Goal: Check status: Check status

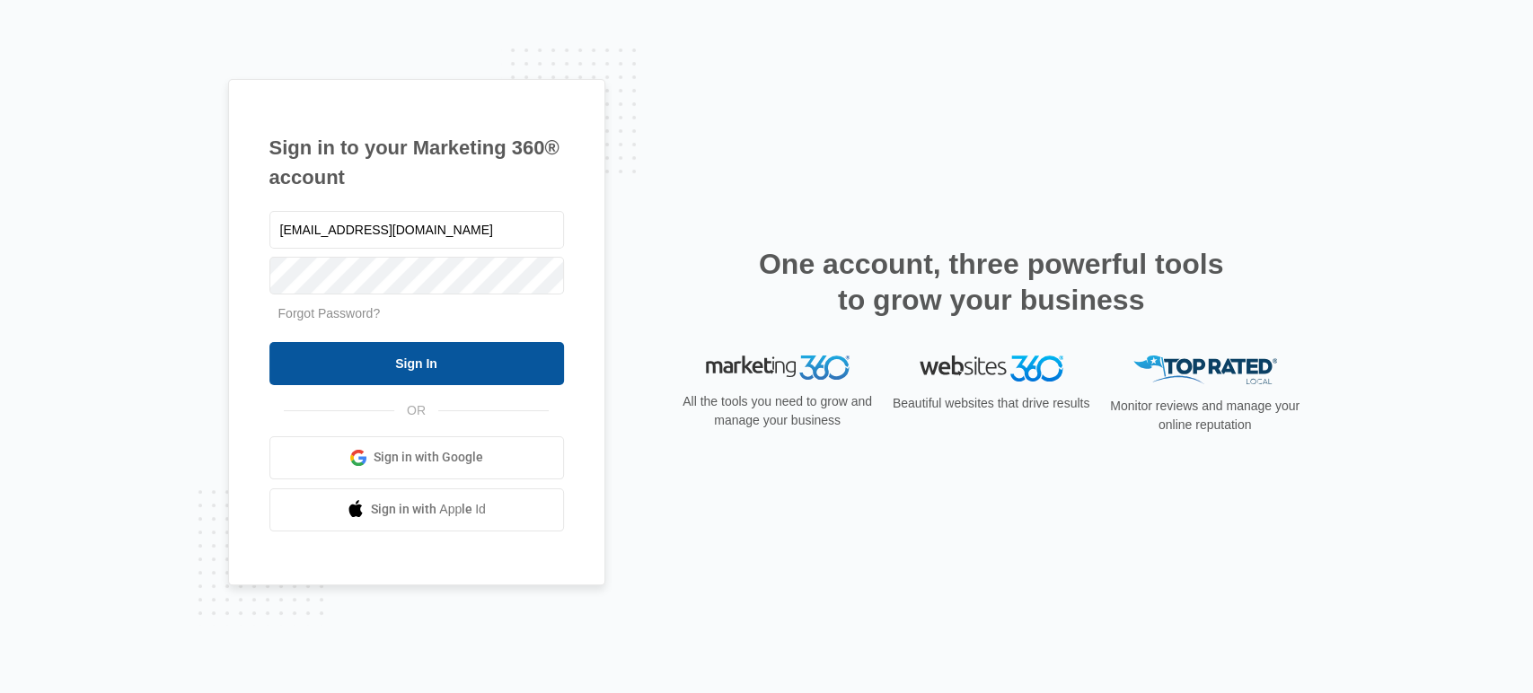
click at [453, 365] on input "Sign In" at bounding box center [416, 363] width 295 height 43
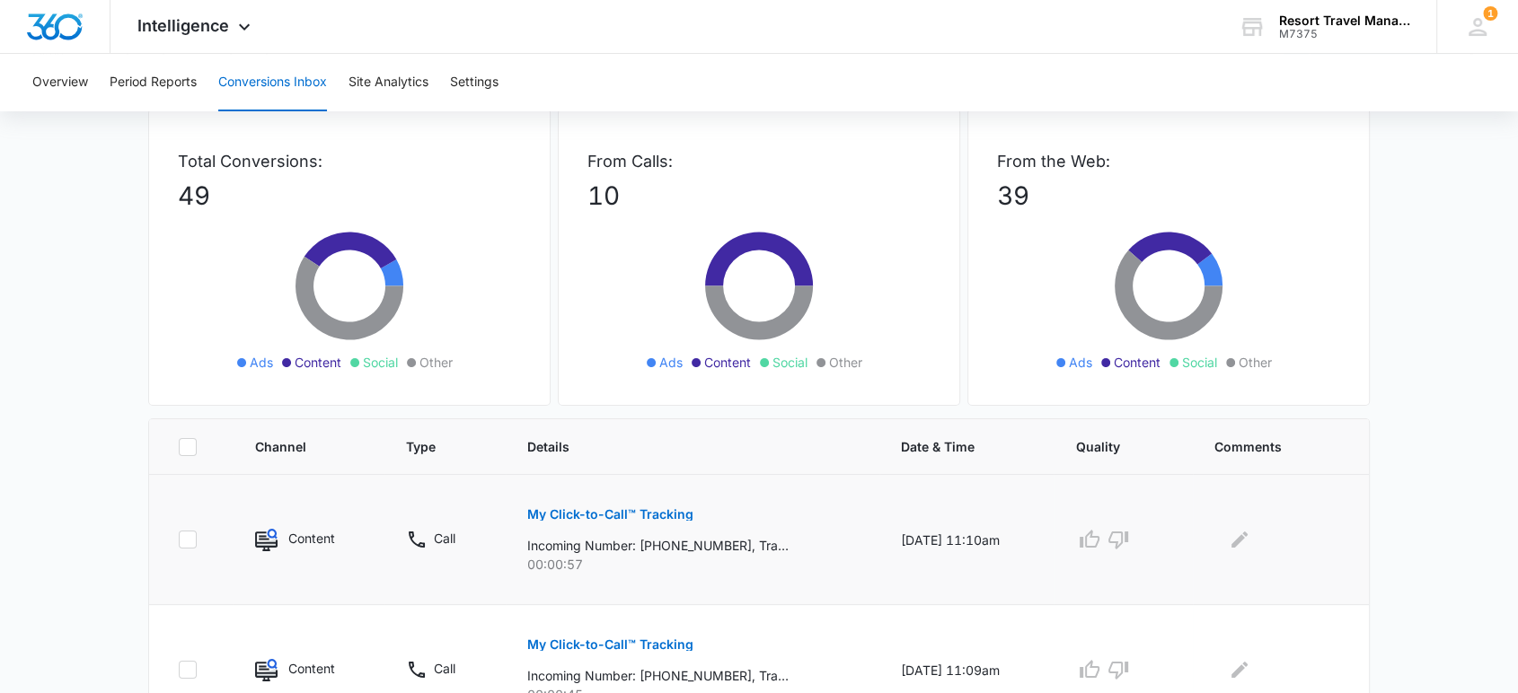
scroll to position [299, 0]
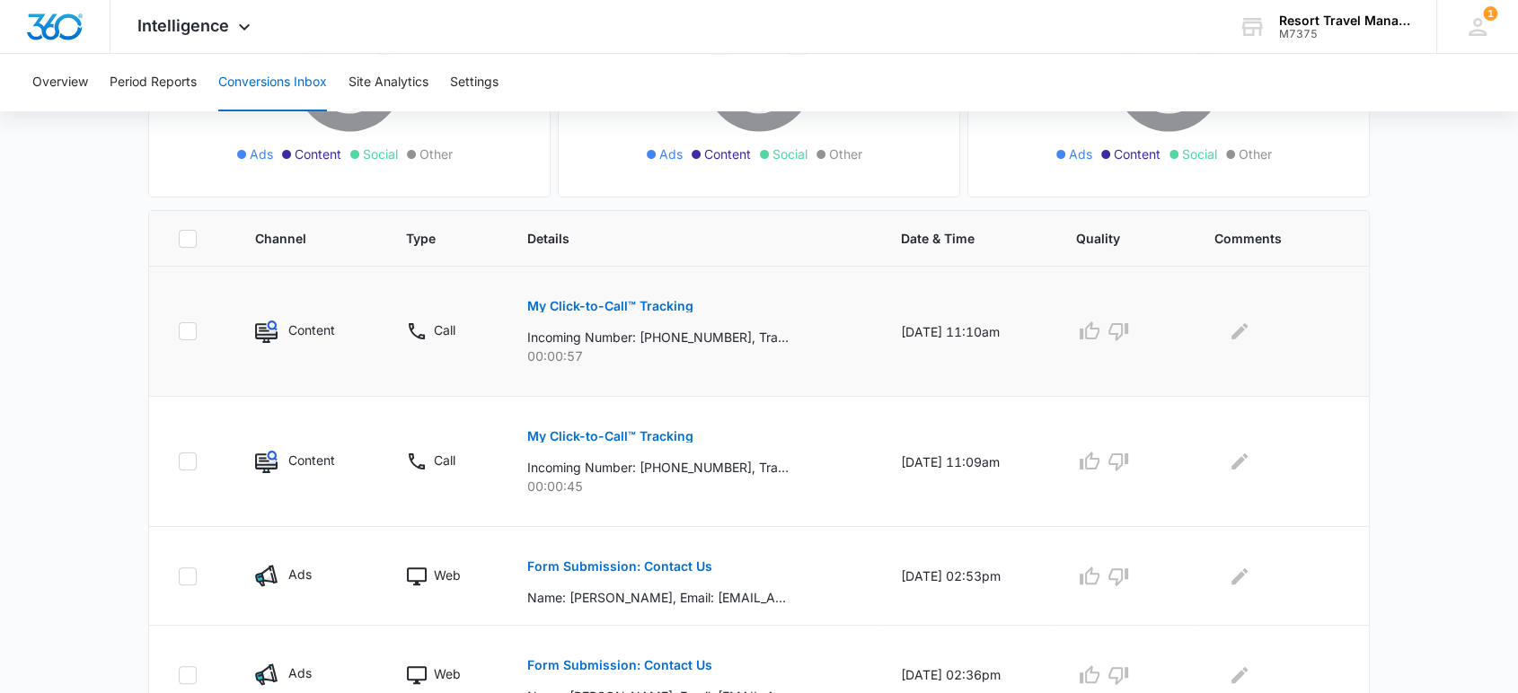
click at [650, 306] on p "My Click-to-Call™ Tracking" at bounding box center [610, 306] width 166 height 13
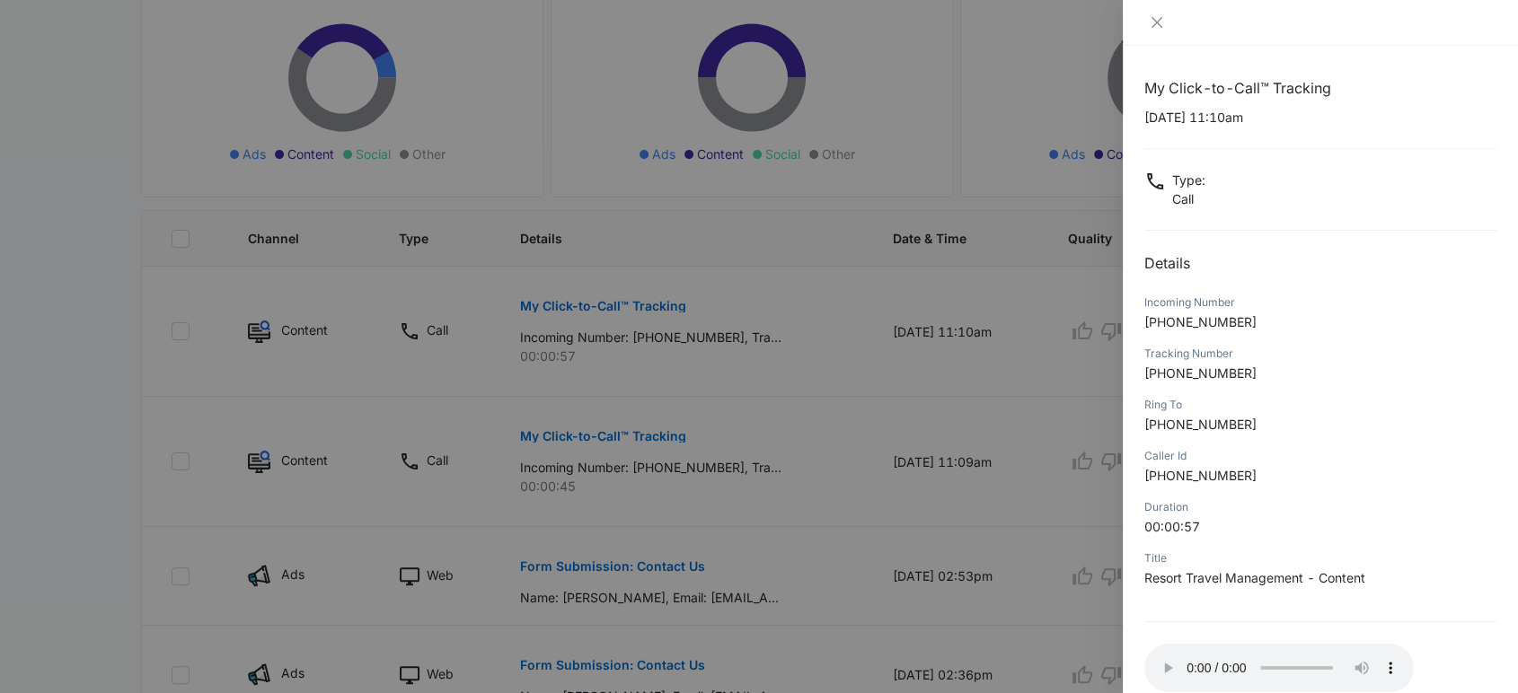
click at [956, 93] on div at bounding box center [759, 346] width 1518 height 693
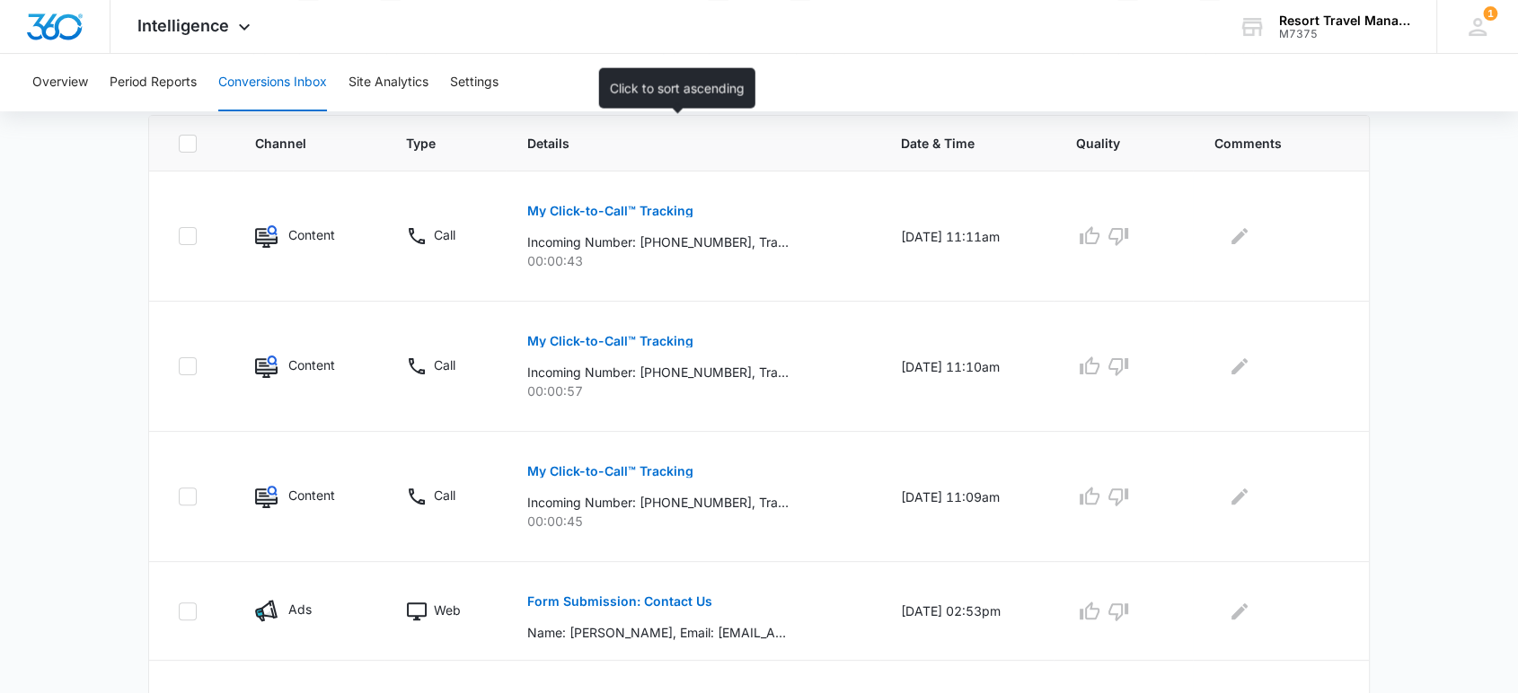
scroll to position [399, 0]
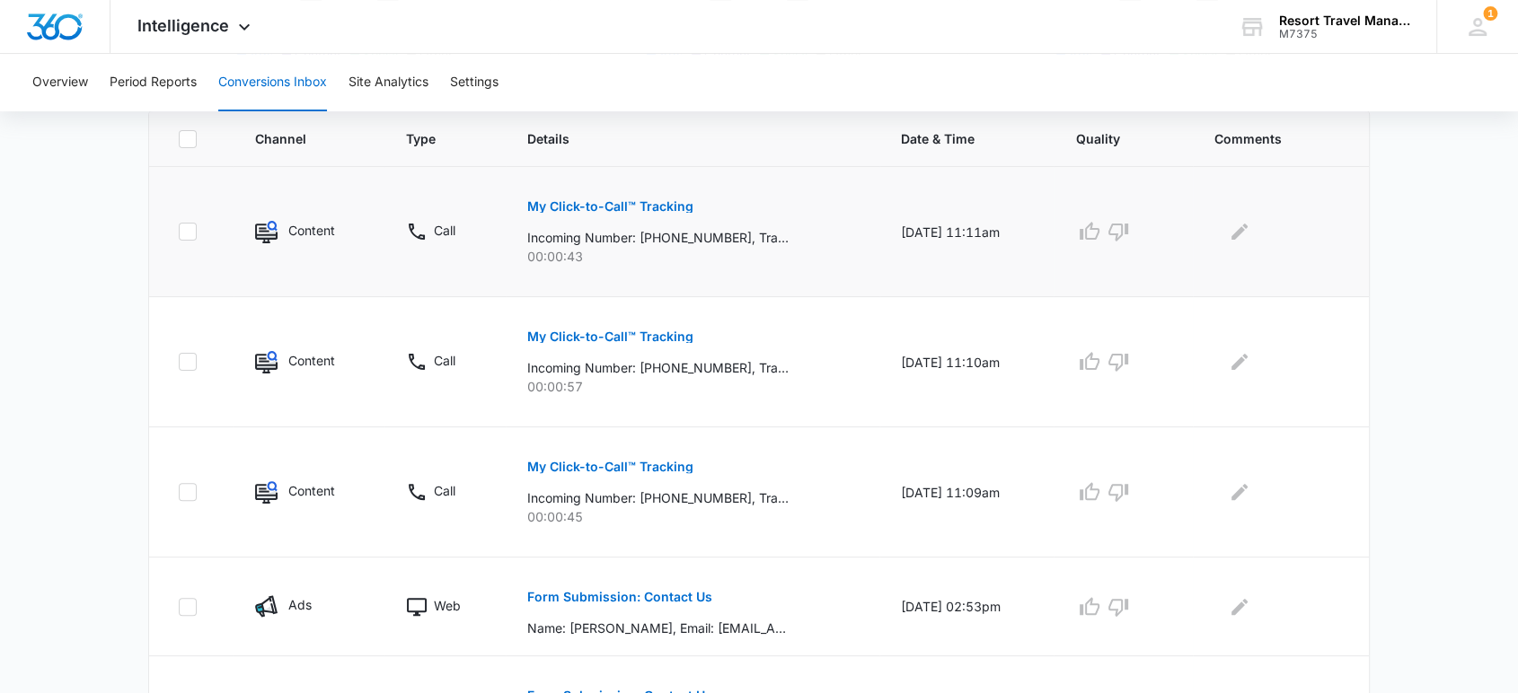
click at [585, 212] on button "My Click-to-Call™ Tracking" at bounding box center [610, 206] width 166 height 43
